Goal: Browse casually

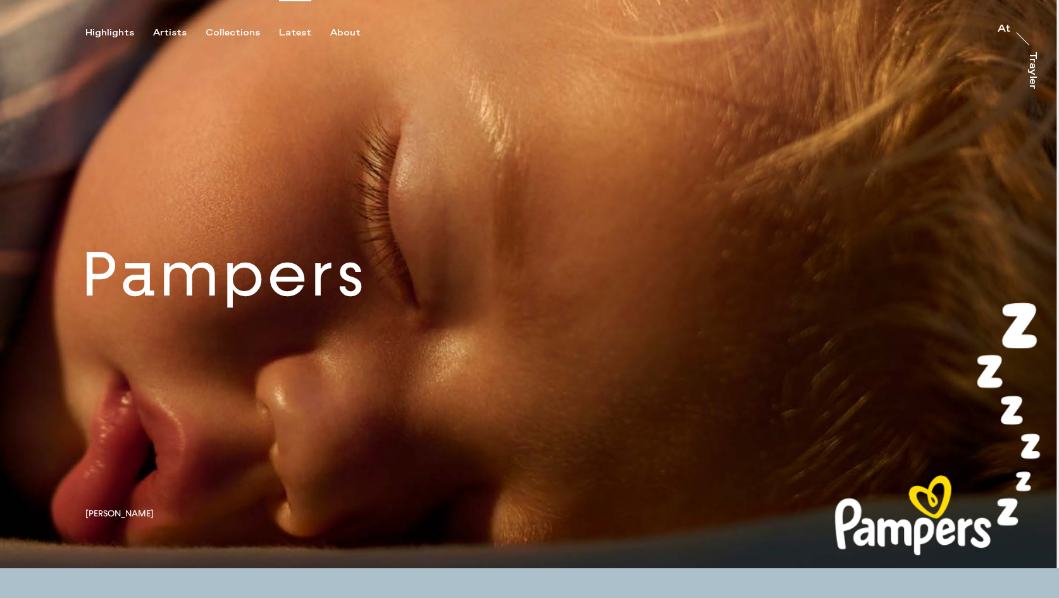
click at [283, 34] on div "Latest" at bounding box center [295, 32] width 32 height 11
click at [156, 28] on div "Artists" at bounding box center [170, 32] width 34 height 11
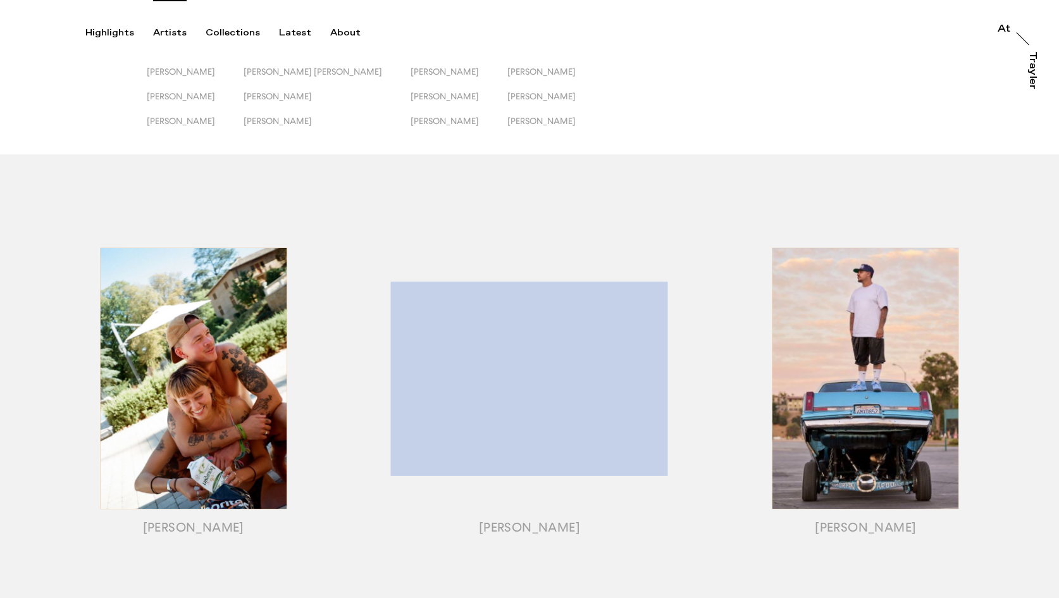
click at [843, 325] on div "button" at bounding box center [866, 394] width 336 height 395
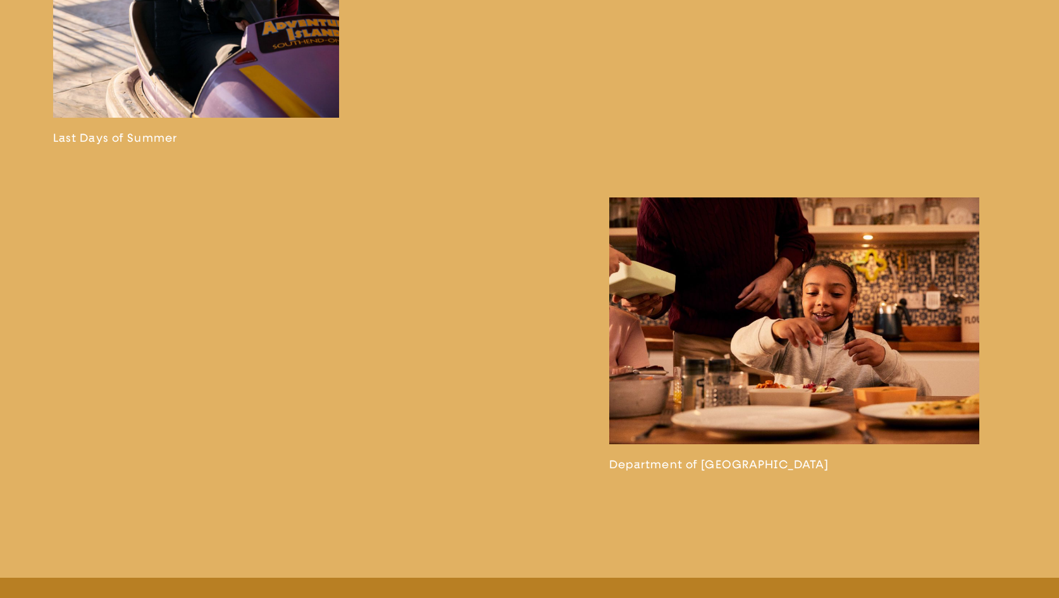
scroll to position [3127, 0]
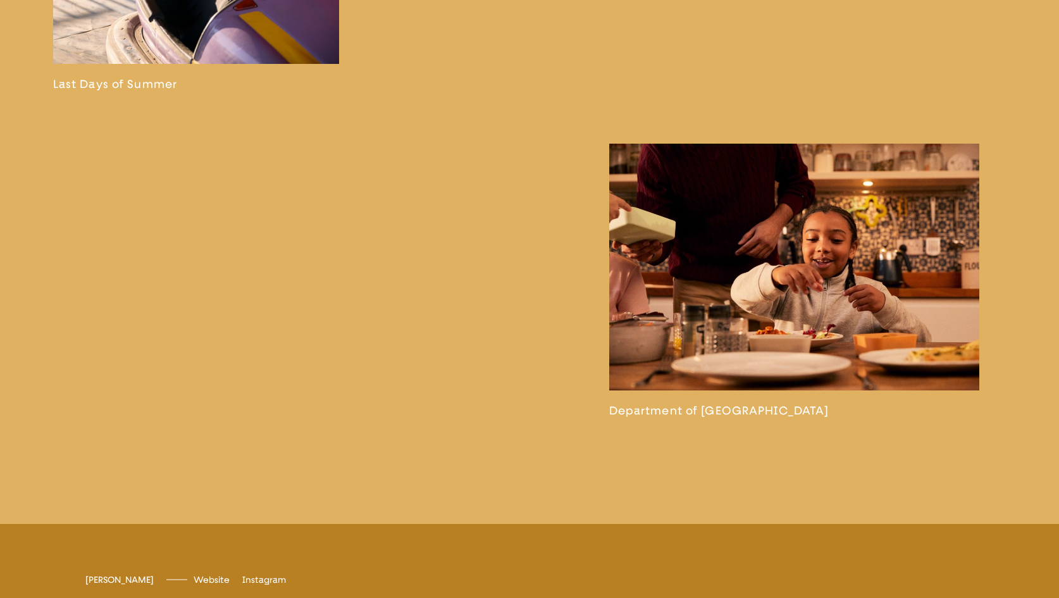
click at [687, 238] on link at bounding box center [794, 281] width 371 height 275
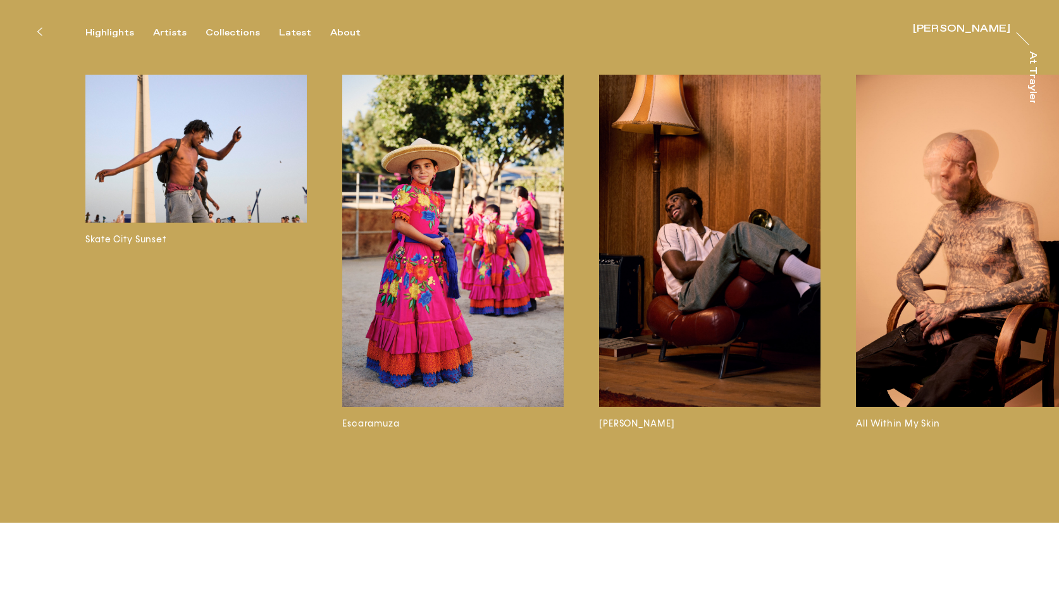
scroll to position [2226, 0]
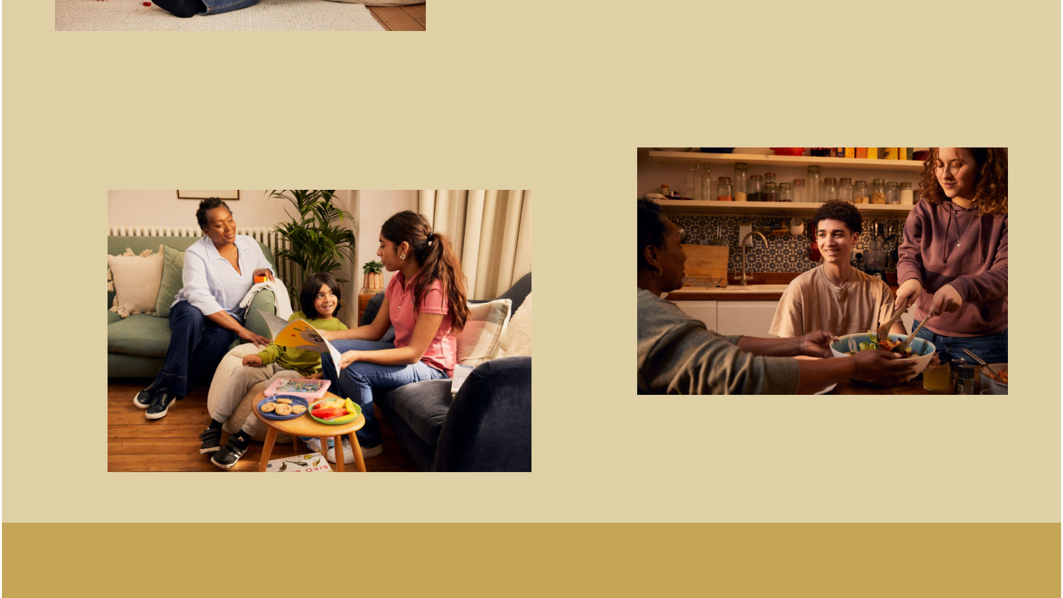
scroll to position [1701, 0]
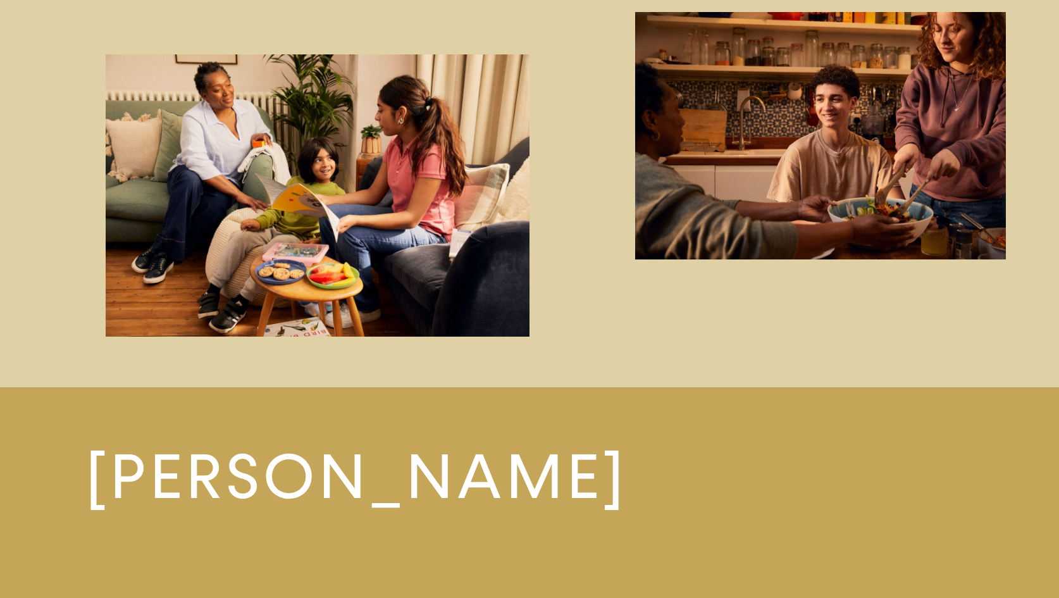
click at [355, 229] on img "button" at bounding box center [318, 195] width 424 height 282
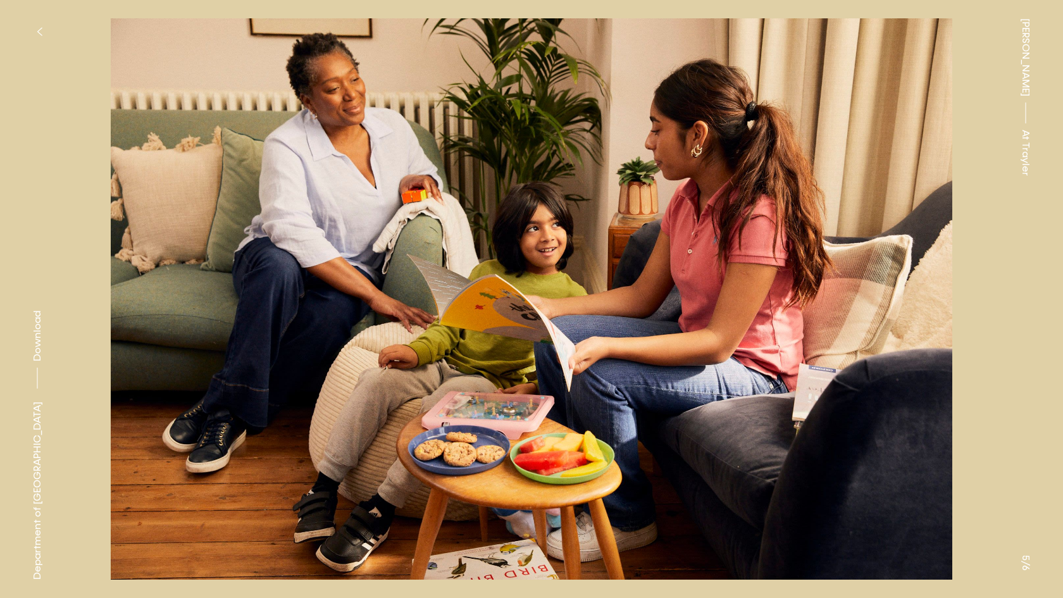
click at [380, 254] on button at bounding box center [265, 149] width 531 height 299
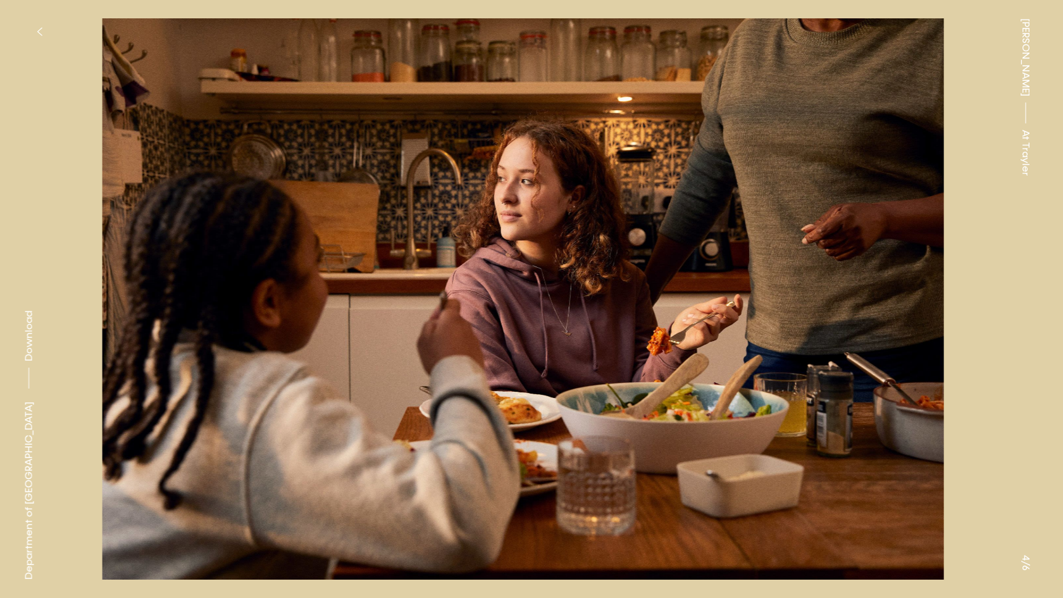
click at [712, 252] on button at bounding box center [796, 149] width 531 height 299
